Goal: Navigation & Orientation: Find specific page/section

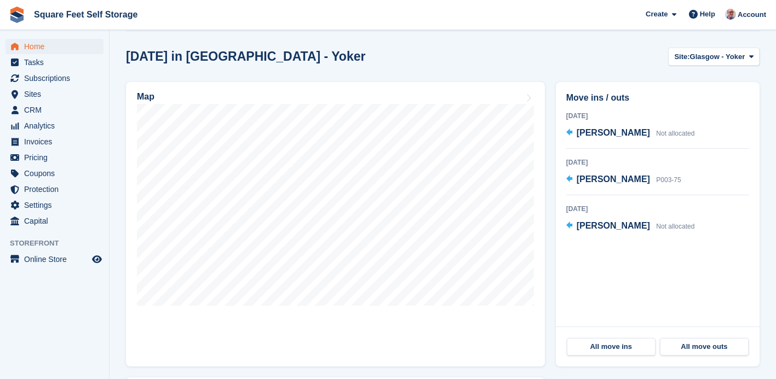
scroll to position [364, 0]
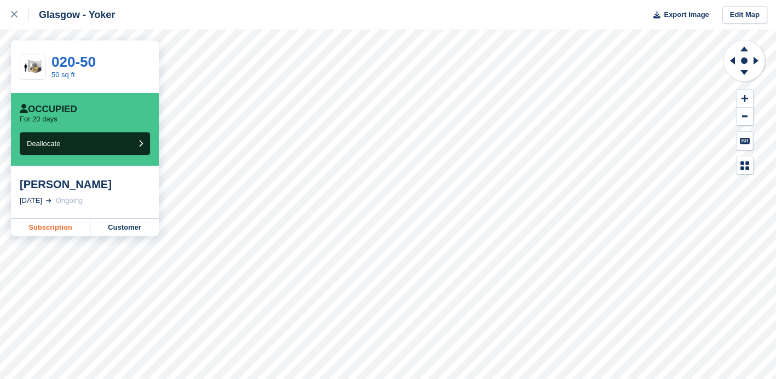
click at [48, 230] on link "Subscription" at bounding box center [50, 228] width 79 height 18
click at [18, 16] on div at bounding box center [20, 14] width 18 height 13
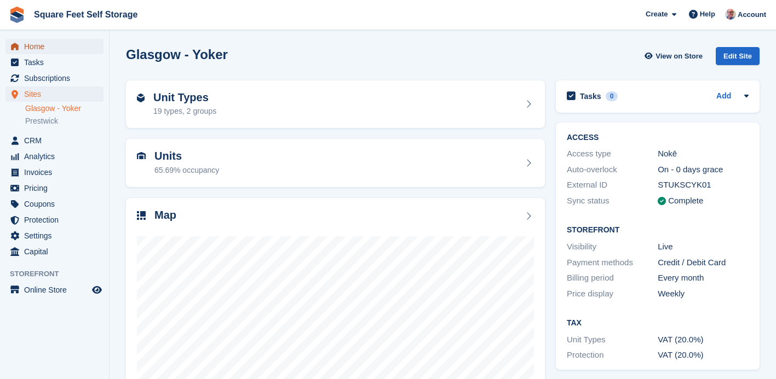
click at [39, 45] on span "Home" at bounding box center [57, 46] width 66 height 15
